Goal: Task Accomplishment & Management: Manage account settings

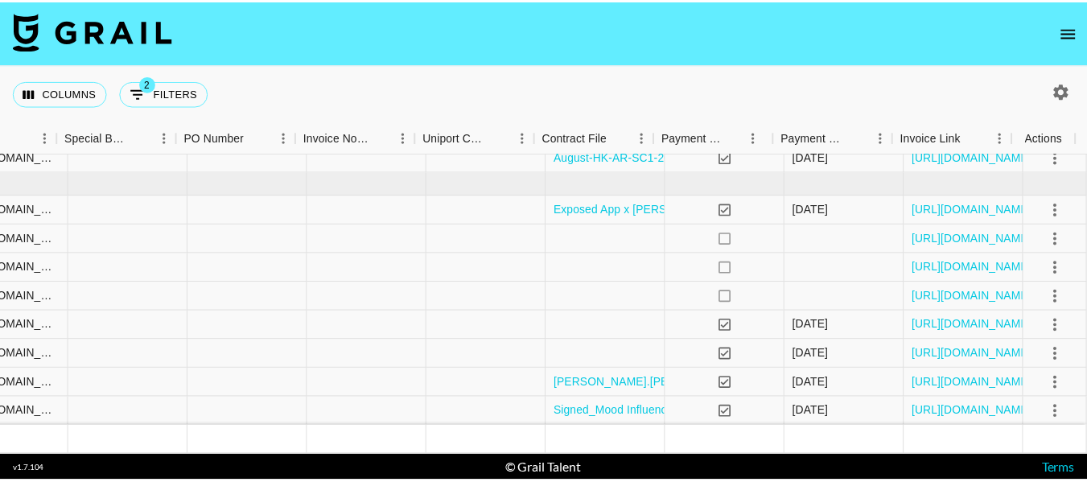
scroll to position [422, 1585]
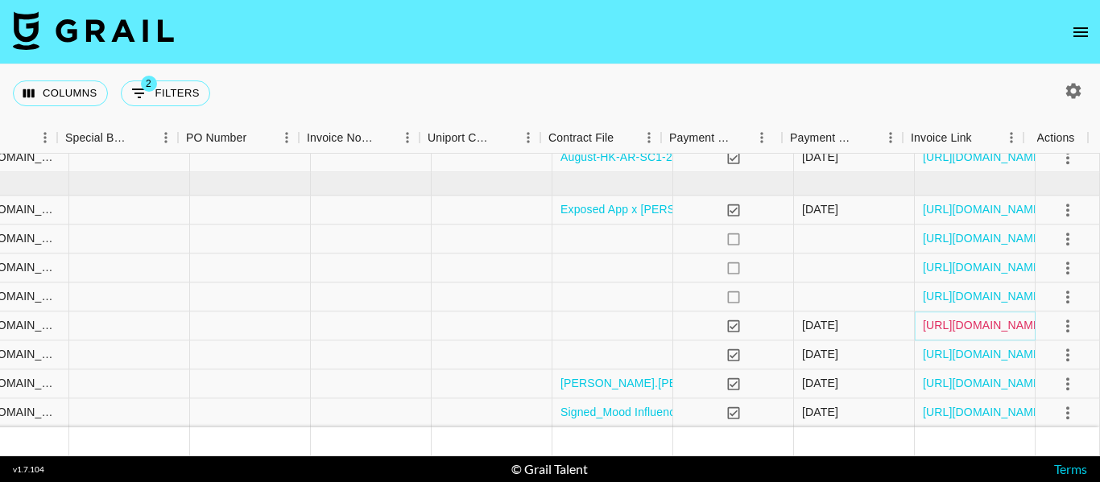
click at [968, 318] on link "https://in.xero.com/OqAHmfuhl96VQZhnnDih0GcdtIR2aveUxp1xzupU" at bounding box center [983, 326] width 122 height 16
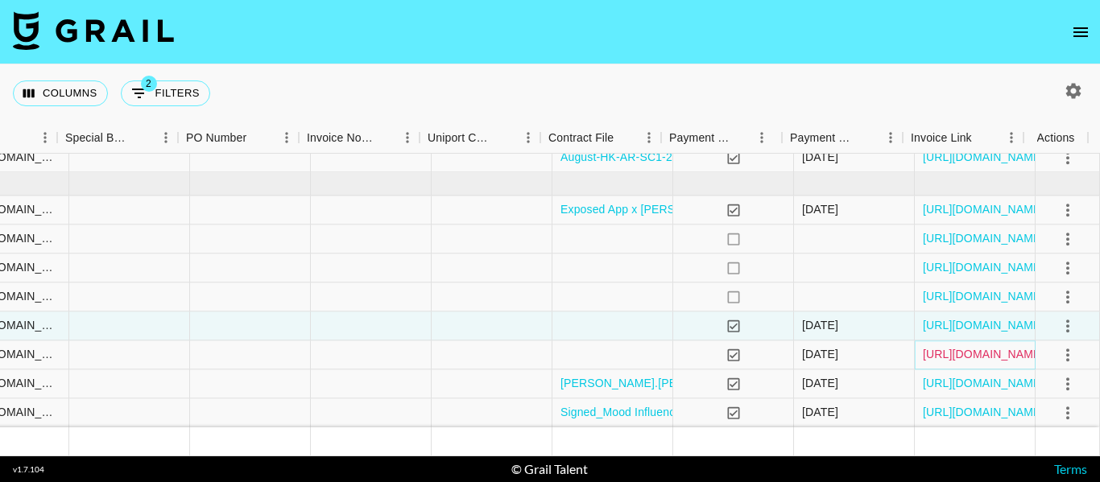
click at [925, 347] on link "https://in.xero.com/2EbtaxLTf3al3k62aiDRGGHsOz7d63LdRZn7azrZ" at bounding box center [983, 355] width 122 height 16
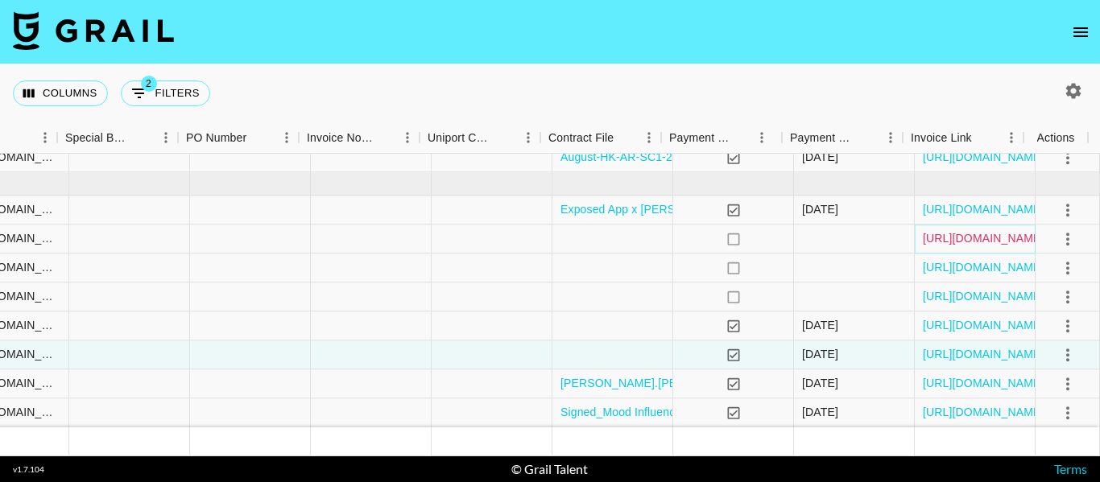
click at [950, 231] on link "https://in.xero.com/4HHIioDNkQiAy5l2NGk6jBKEcC1Y1RLt0Z1AUKUn" at bounding box center [983, 239] width 122 height 16
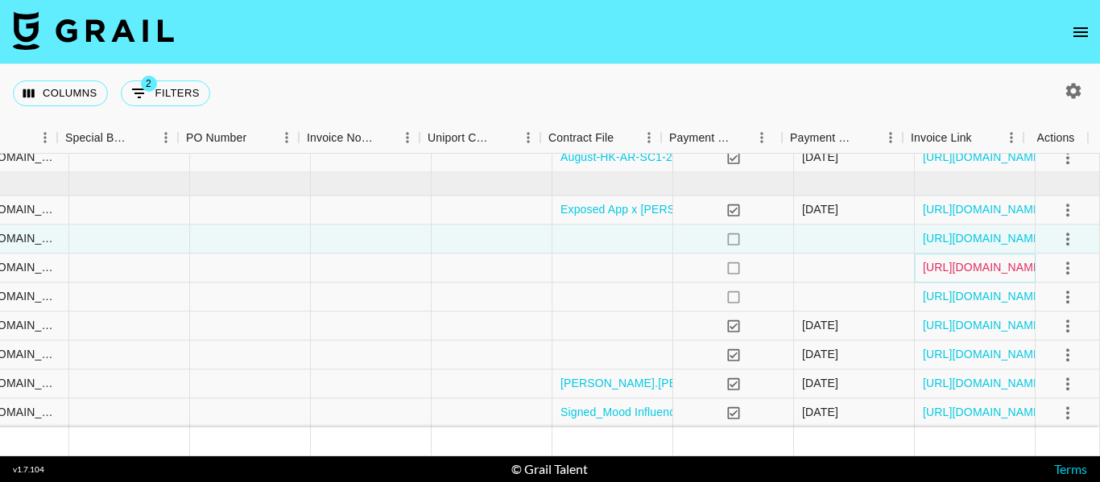
click at [922, 260] on link "https://in.xero.com/gfaWpTdE3gUfTUArzjPesNfaBOL4VsgmDvMeDXyu" at bounding box center [983, 268] width 122 height 16
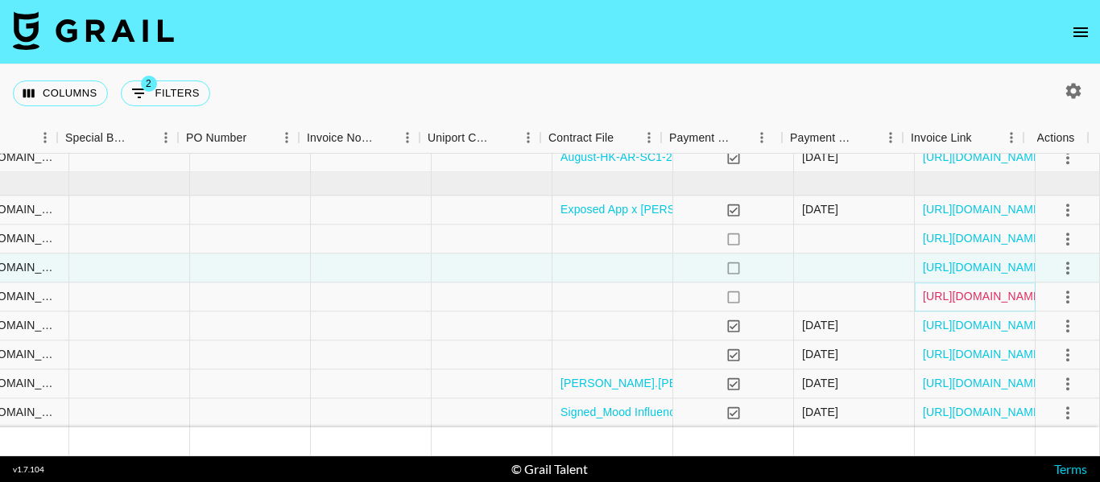
click at [926, 289] on link "https://in.xero.com/5LHEXGmgn0yYAs9YISr8sMAik50j4ID1ckSFJGM2" at bounding box center [983, 297] width 122 height 16
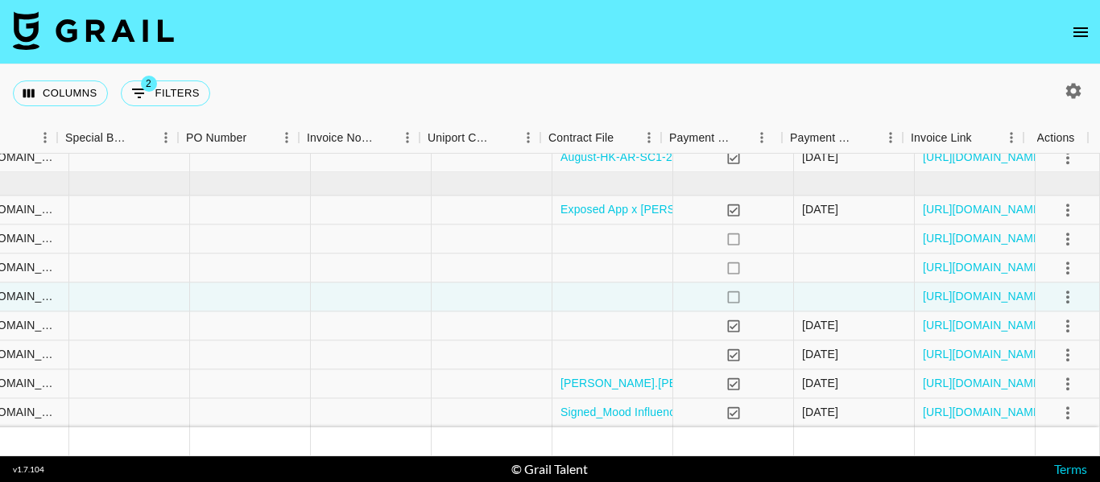
click at [1080, 36] on icon "open drawer" at bounding box center [1080, 32] width 14 height 10
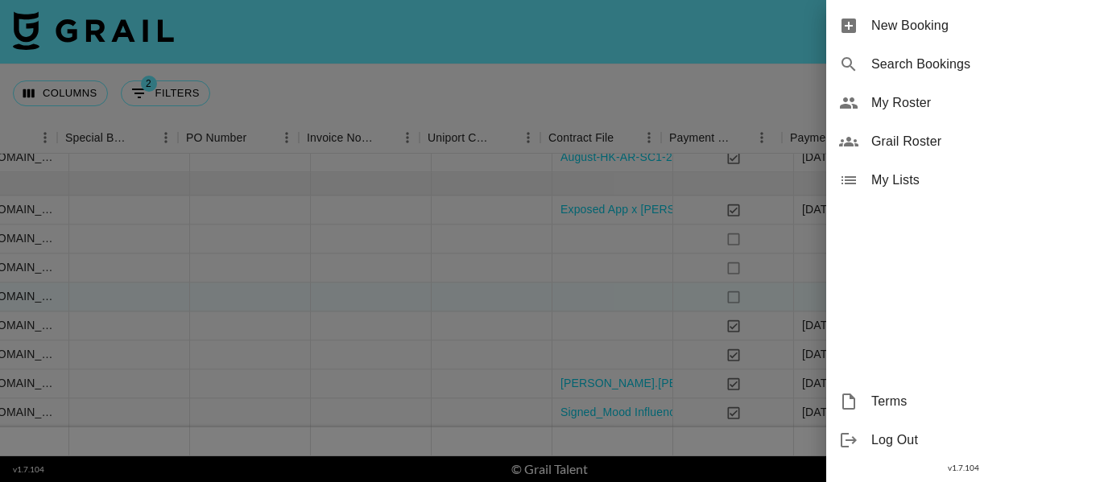
click at [943, 113] on div "My Roster" at bounding box center [963, 103] width 274 height 39
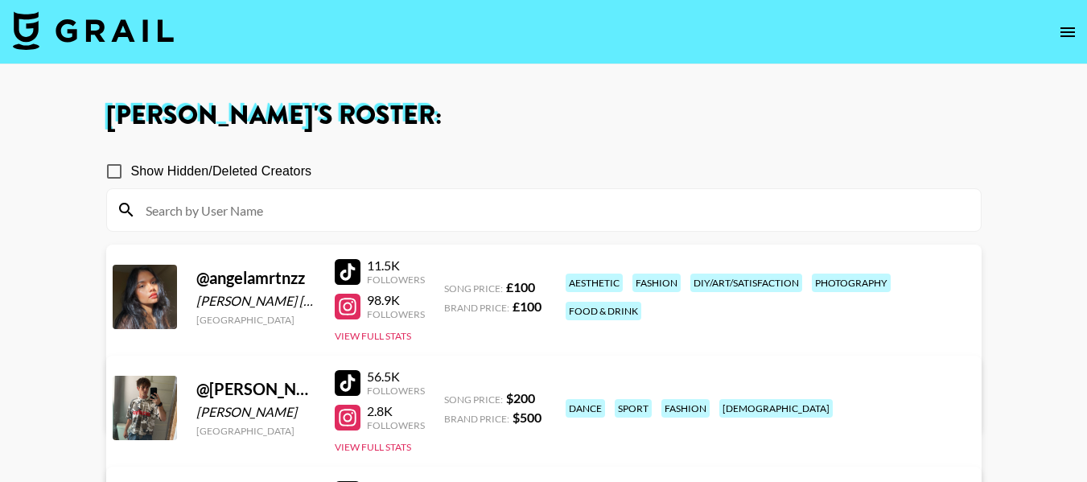
click at [124, 166] on input "Show Hidden/Deleted Creators" at bounding box center [114, 172] width 34 height 34
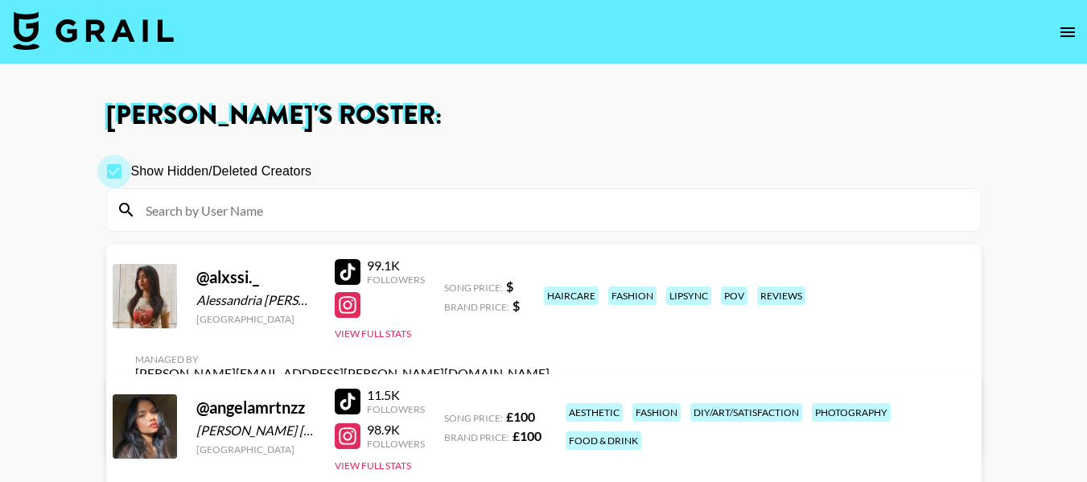
click at [113, 172] on input "Show Hidden/Deleted Creators" at bounding box center [114, 172] width 34 height 34
checkbox input "false"
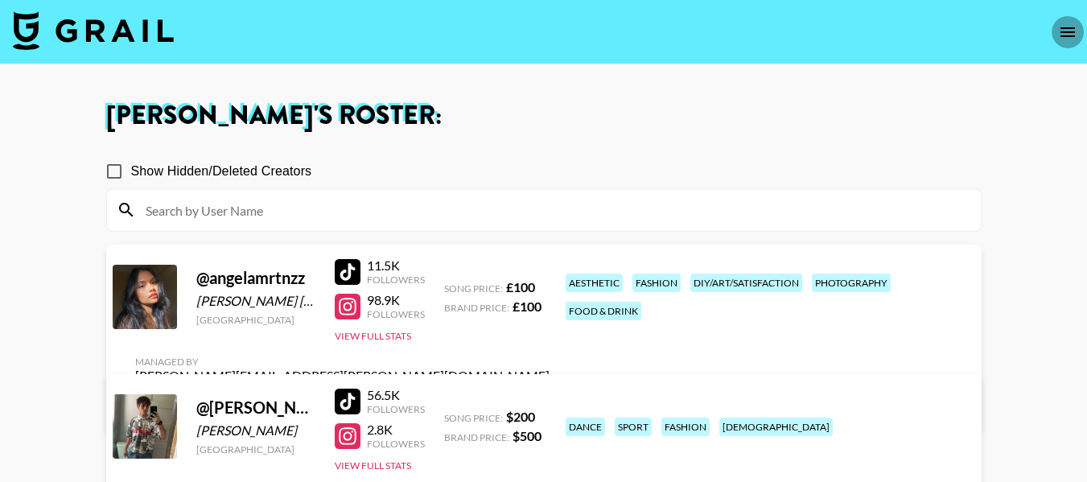
click at [1067, 30] on icon "open drawer" at bounding box center [1067, 32] width 19 height 19
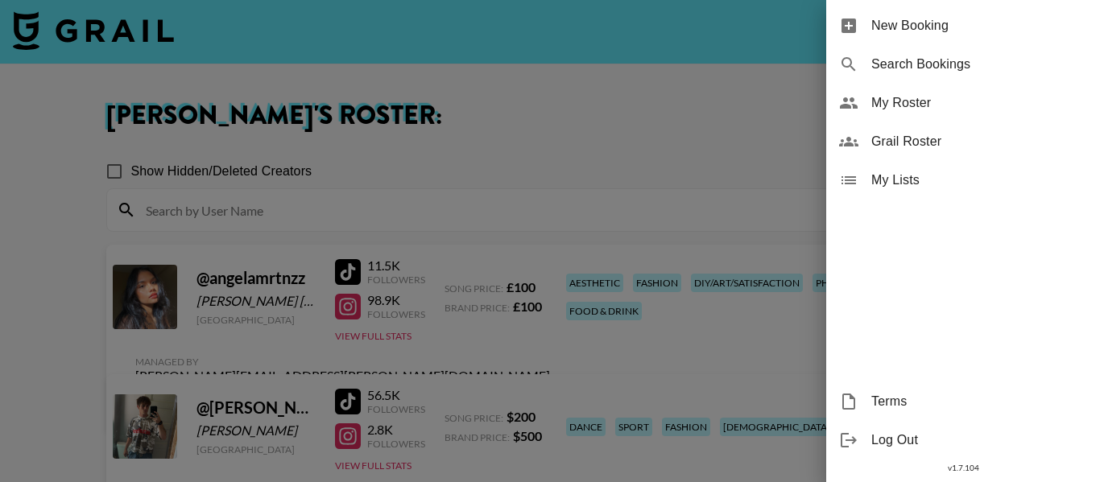
click at [936, 151] on div "Grail Roster" at bounding box center [963, 141] width 274 height 39
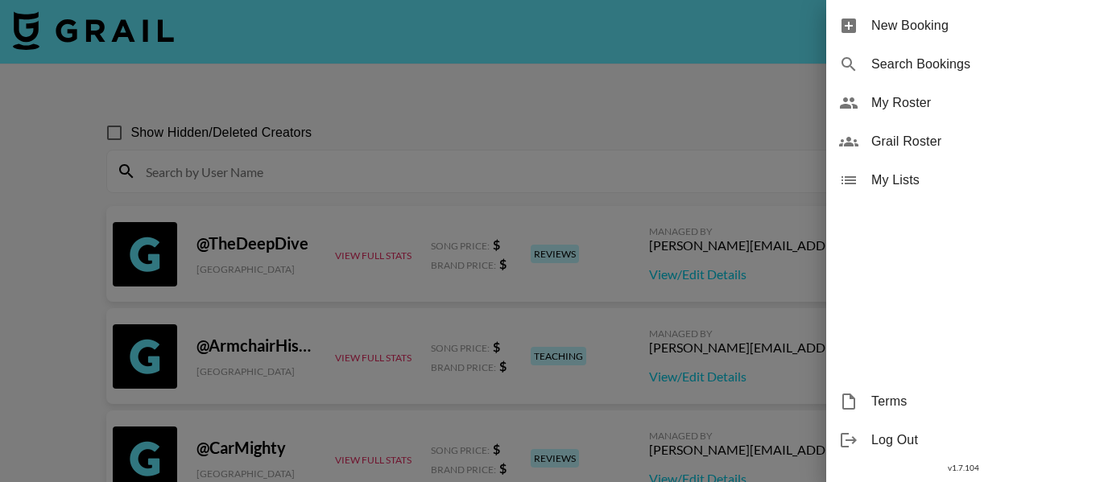
click at [522, 125] on div at bounding box center [550, 241] width 1100 height 482
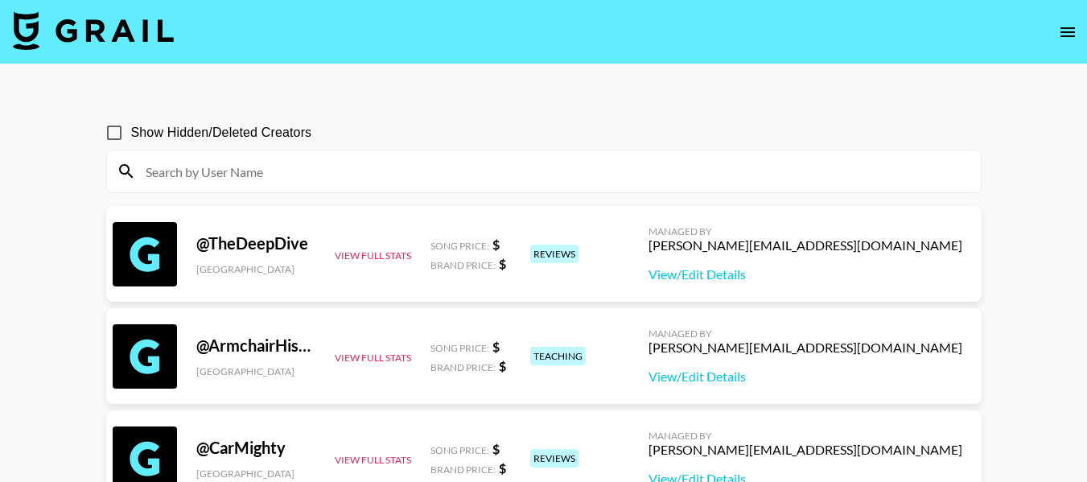
click at [481, 173] on input at bounding box center [554, 172] width 836 height 26
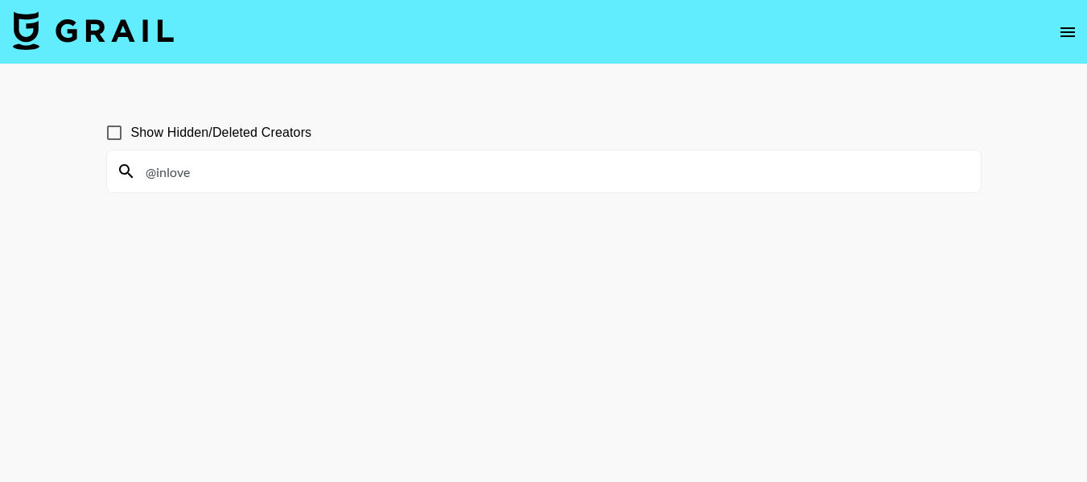
type input "@inlove"
click at [115, 126] on input "Show Hidden/Deleted Creators" at bounding box center [114, 133] width 34 height 34
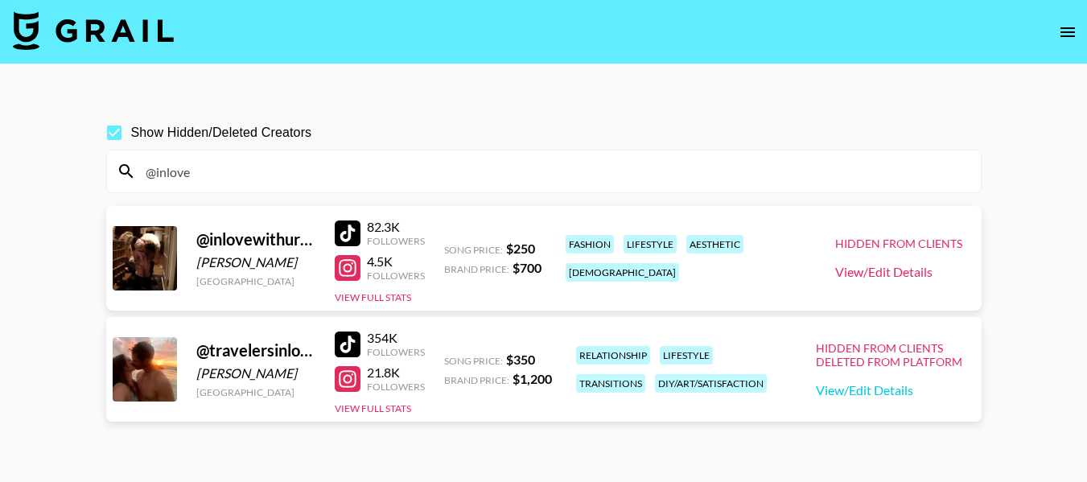
click at [850, 270] on link "View/Edit Details" at bounding box center [899, 272] width 127 height 16
click at [117, 123] on input "Show Hidden/Deleted Creators" at bounding box center [114, 133] width 34 height 34
checkbox input "false"
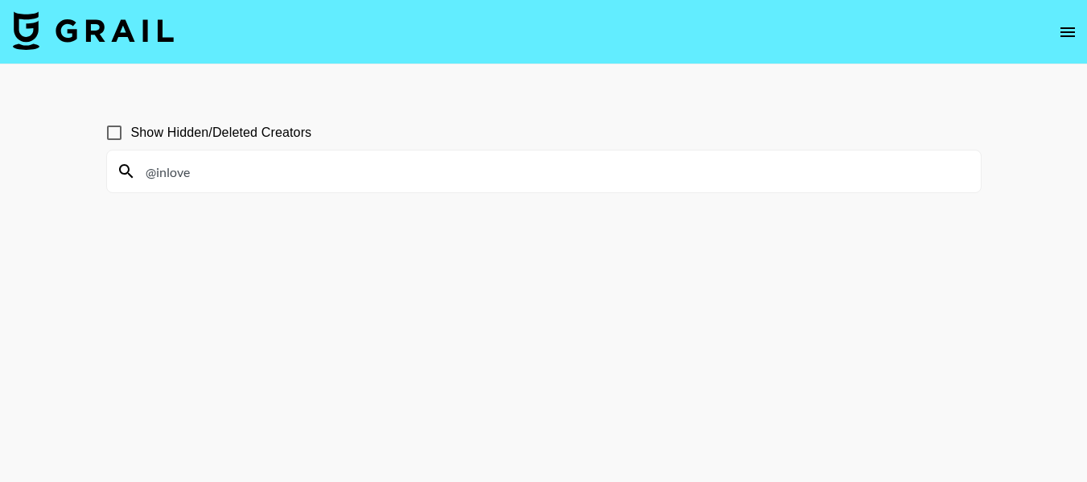
click at [1072, 35] on icon "open drawer" at bounding box center [1067, 32] width 19 height 19
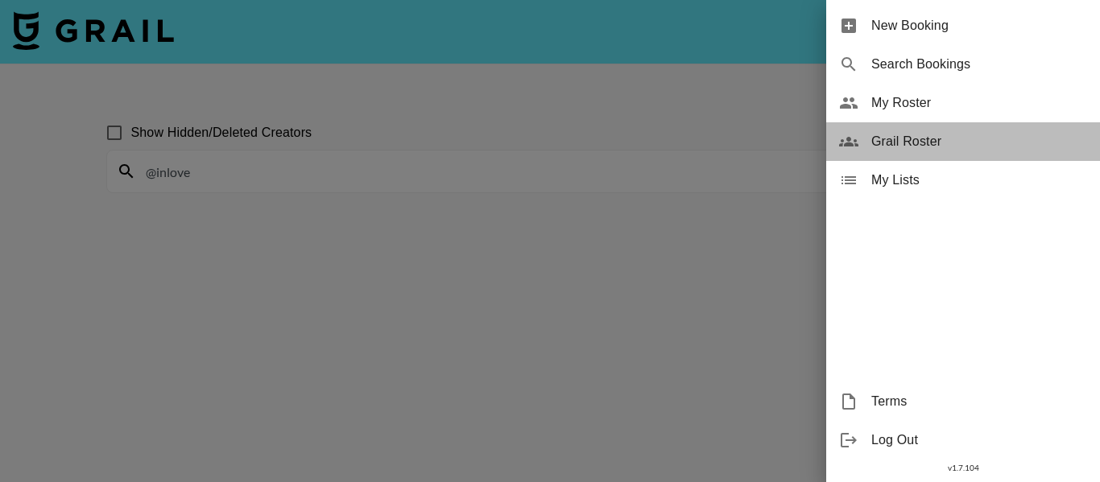
click at [947, 144] on span "Grail Roster" at bounding box center [979, 141] width 216 height 19
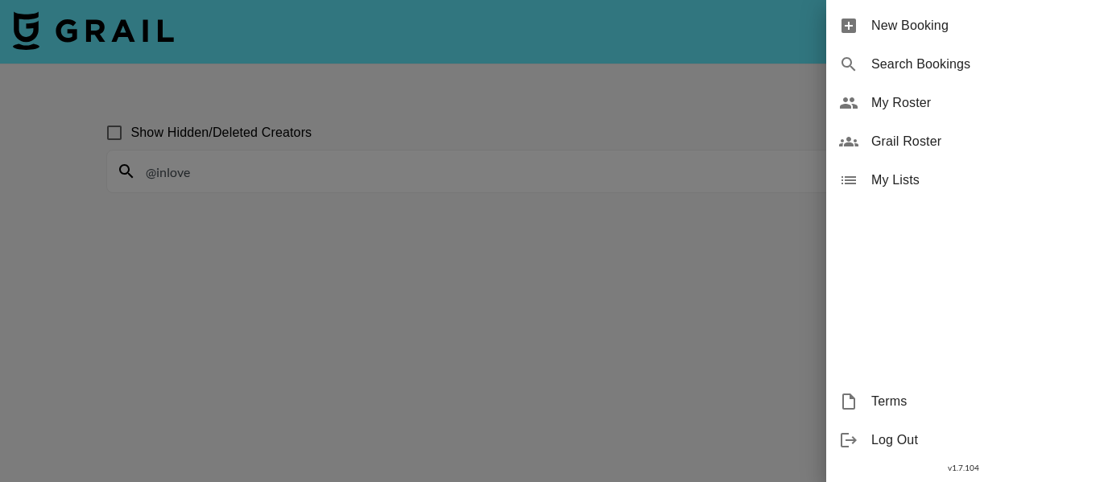
click at [940, 109] on span "My Roster" at bounding box center [979, 102] width 216 height 19
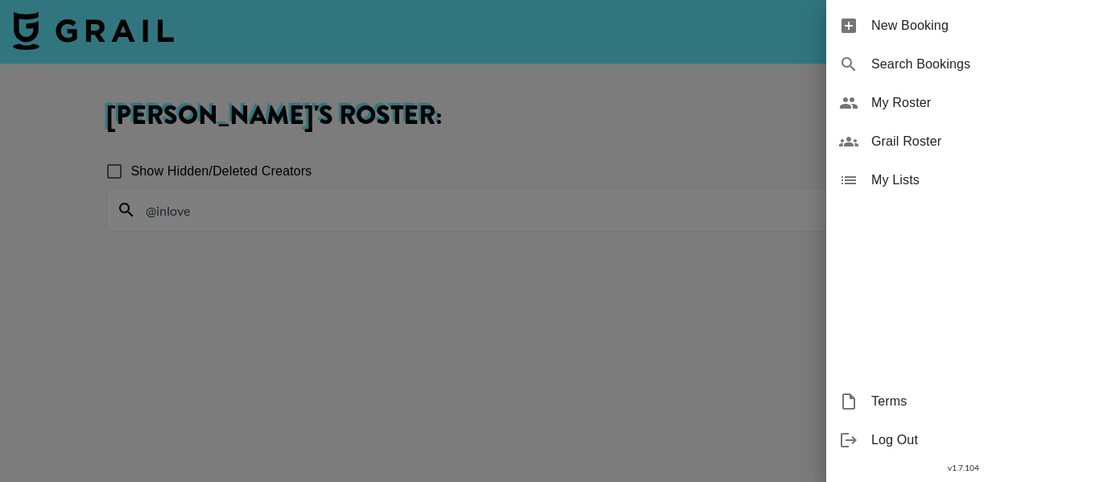
click at [345, 240] on div at bounding box center [550, 241] width 1100 height 482
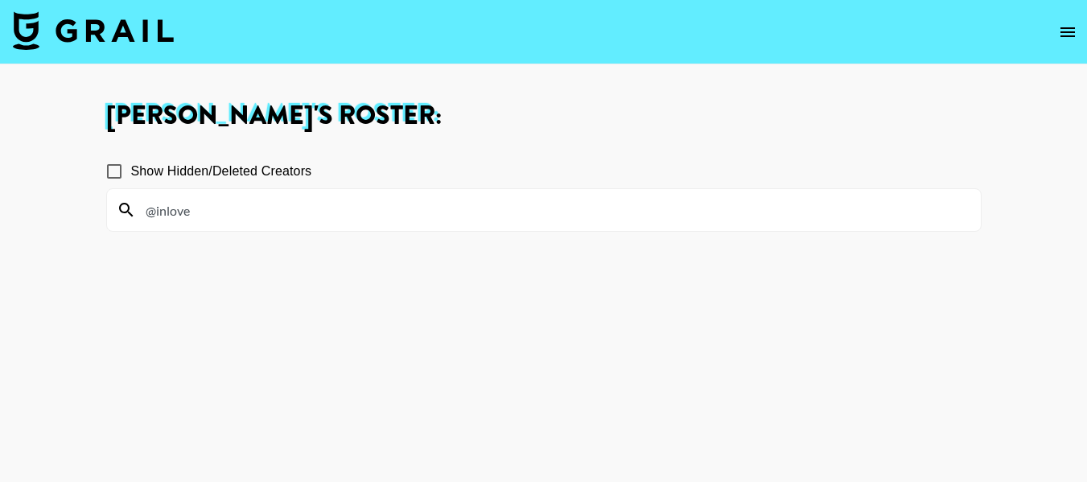
click at [311, 214] on input "@inlove" at bounding box center [554, 210] width 836 height 26
type input "@"
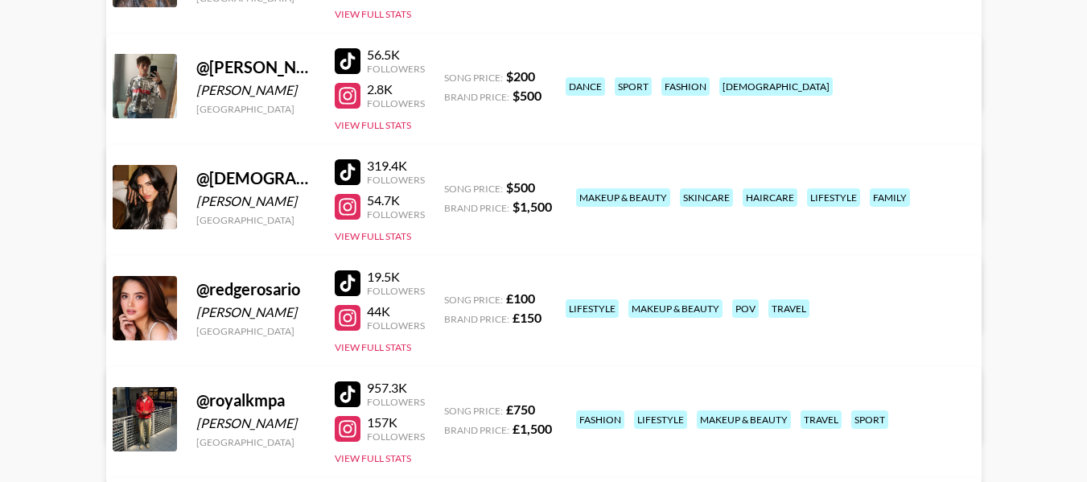
scroll to position [483, 0]
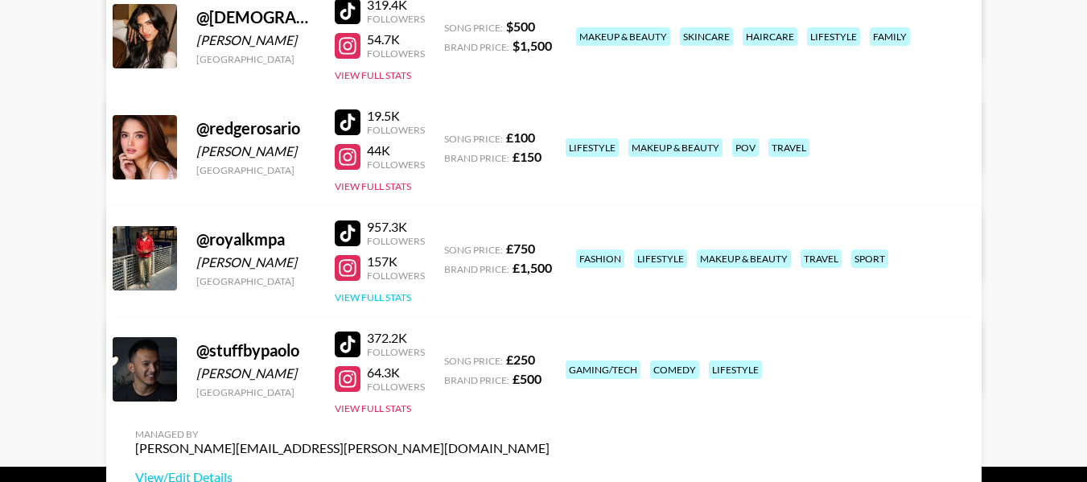
click at [402, 294] on button "View Full Stats" at bounding box center [373, 297] width 76 height 12
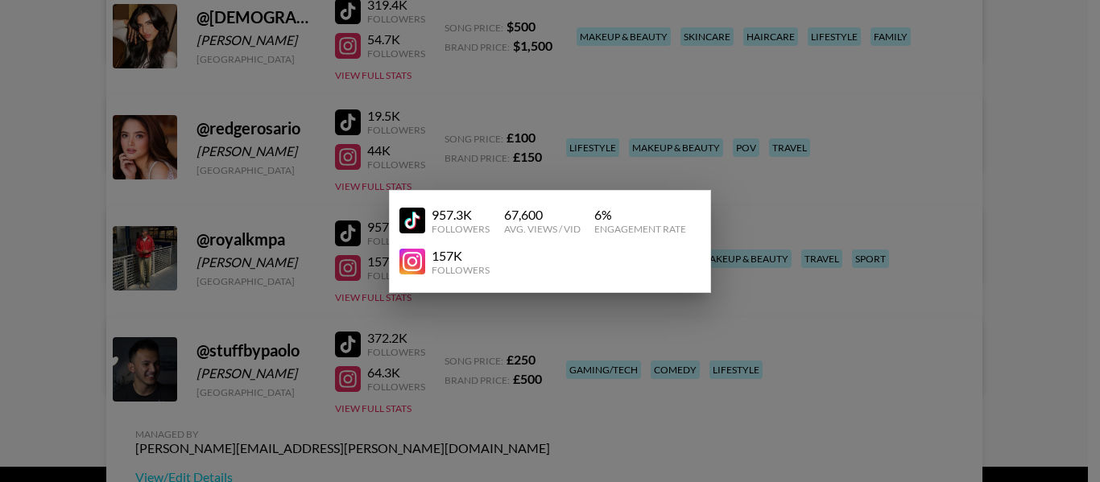
click at [650, 304] on div at bounding box center [550, 241] width 1100 height 482
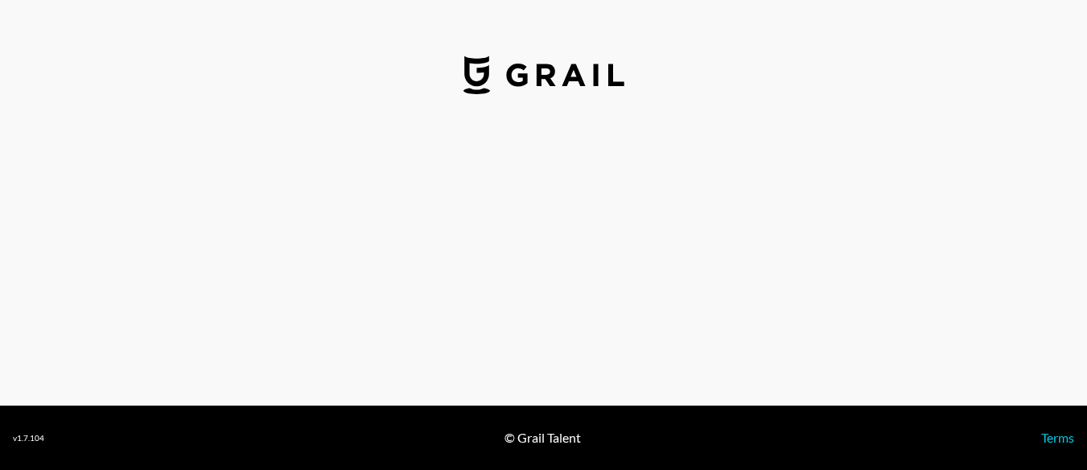
select select "USD"
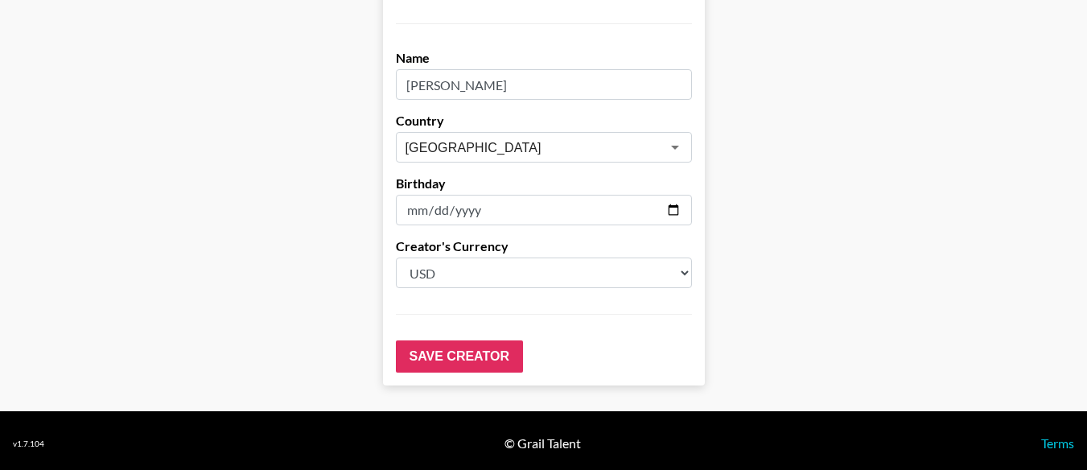
scroll to position [1714, 0]
